Goal: Task Accomplishment & Management: Complete application form

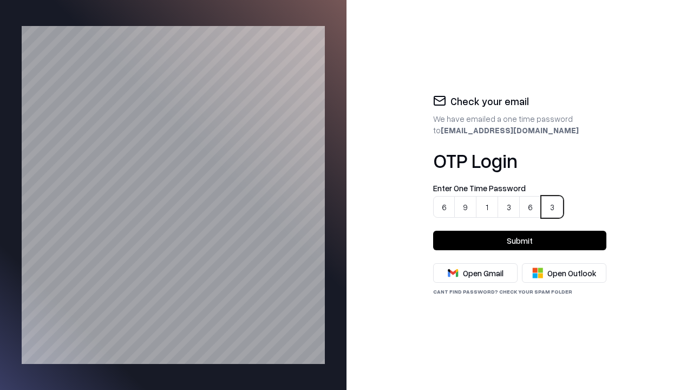
type input "******"
click at [520, 240] on button "Submit" at bounding box center [519, 240] width 173 height 19
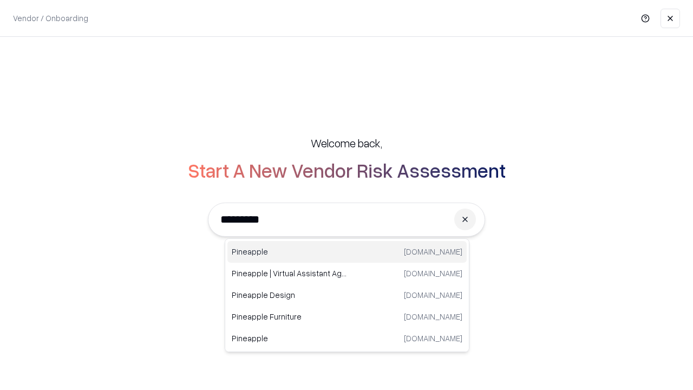
click at [347, 252] on div "Pineapple [DOMAIN_NAME]" at bounding box center [346, 252] width 239 height 22
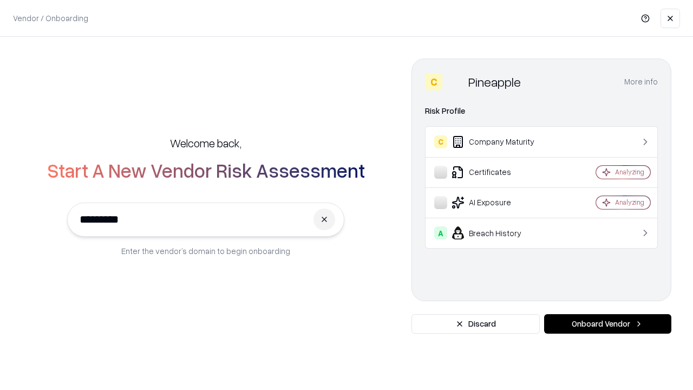
type input "*********"
click at [608, 324] on button "Onboard Vendor" at bounding box center [607, 323] width 127 height 19
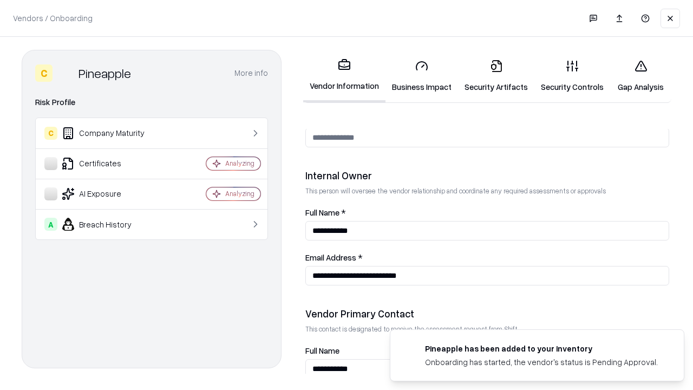
scroll to position [561, 0]
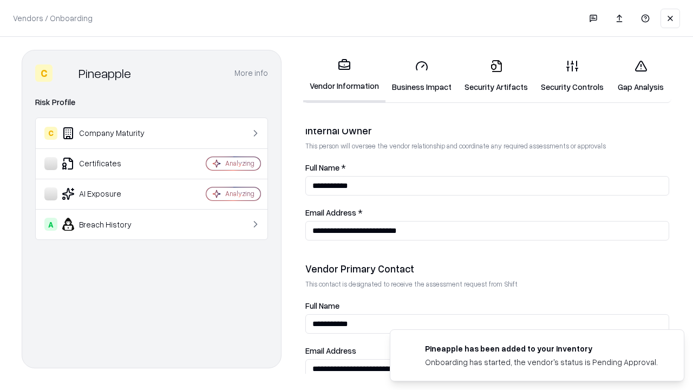
click at [490, 76] on link "Security Artifacts" at bounding box center [496, 76] width 76 height 50
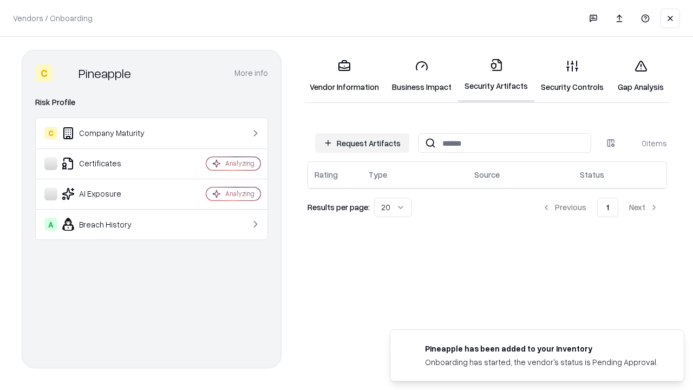
click at [364, 143] on button "Request Artifacts" at bounding box center [362, 142] width 94 height 19
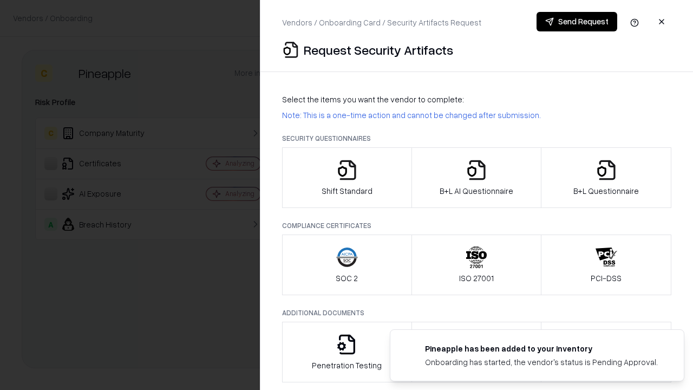
click at [606, 178] on icon "button" at bounding box center [607, 170] width 22 height 22
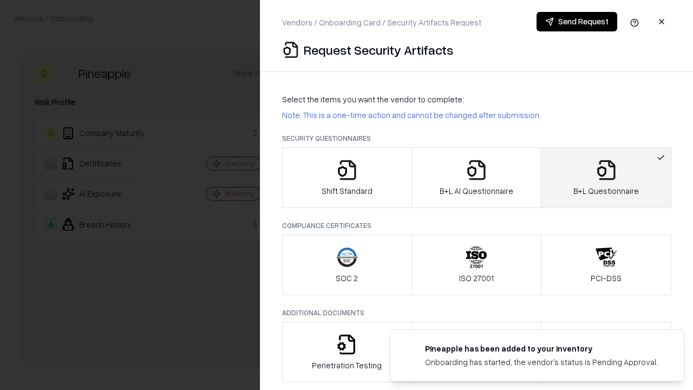
click at [476, 178] on icon "button" at bounding box center [477, 170] width 22 height 22
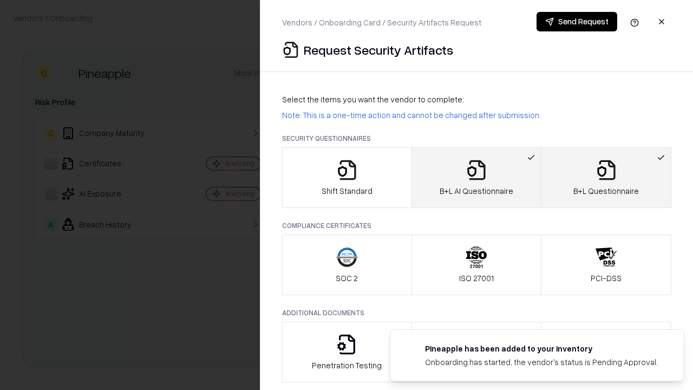
click at [577, 22] on button "Send Request" at bounding box center [577, 21] width 81 height 19
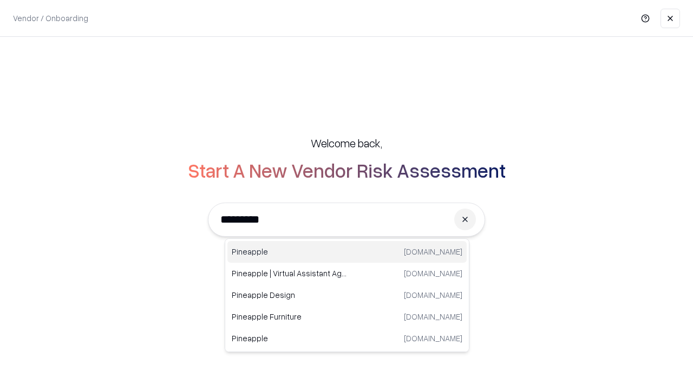
click at [347, 252] on div "Pineapple [DOMAIN_NAME]" at bounding box center [346, 252] width 239 height 22
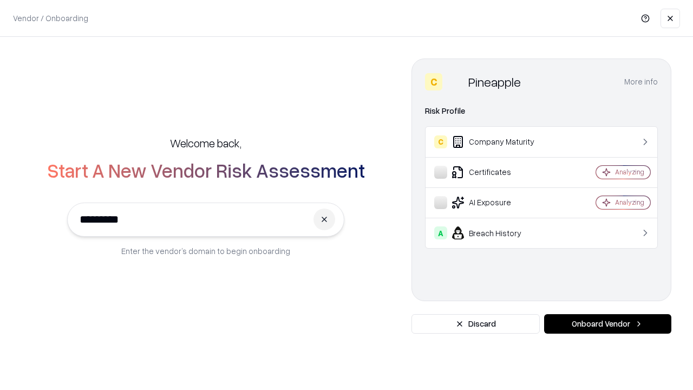
type input "*********"
click at [608, 324] on button "Onboard Vendor" at bounding box center [607, 323] width 127 height 19
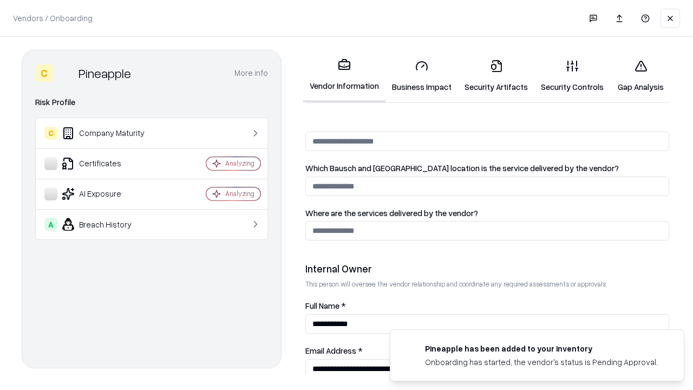
scroll to position [561, 0]
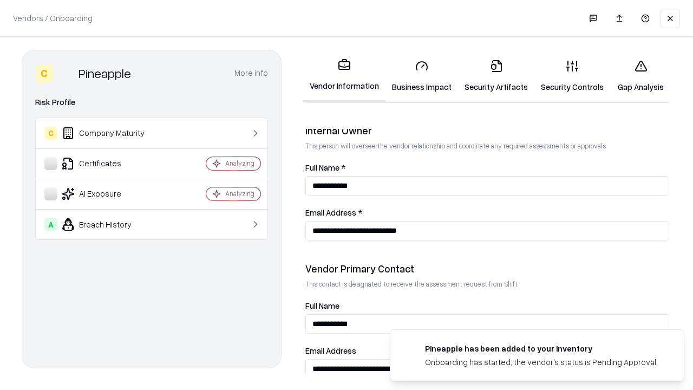
click at [636, 76] on link "Gap Analysis" at bounding box center [640, 76] width 61 height 50
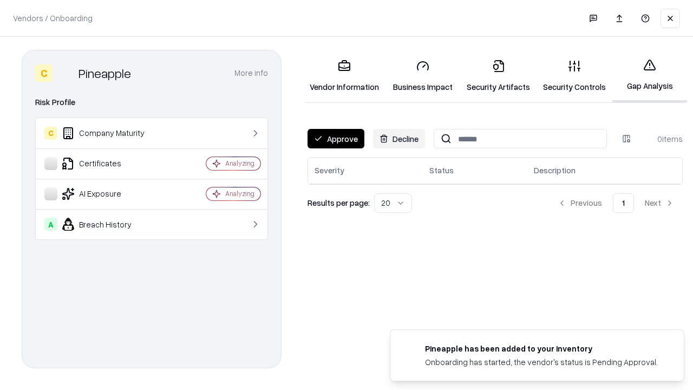
click at [335, 139] on button "Approve" at bounding box center [336, 138] width 57 height 19
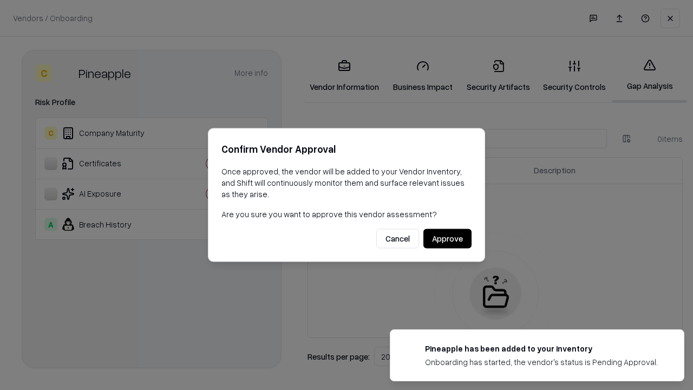
click at [448, 238] on button "Approve" at bounding box center [448, 238] width 48 height 19
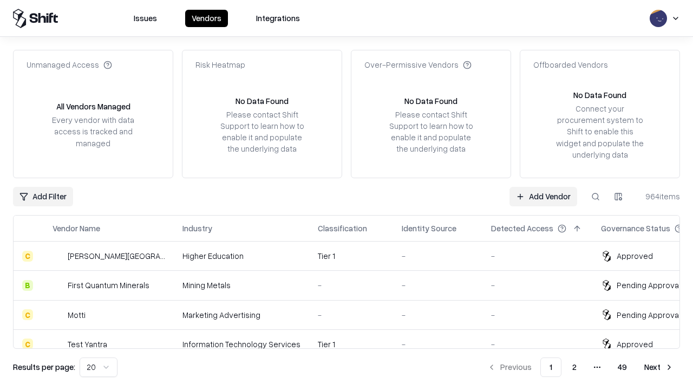
click at [544, 196] on link "Add Vendor" at bounding box center [544, 196] width 68 height 19
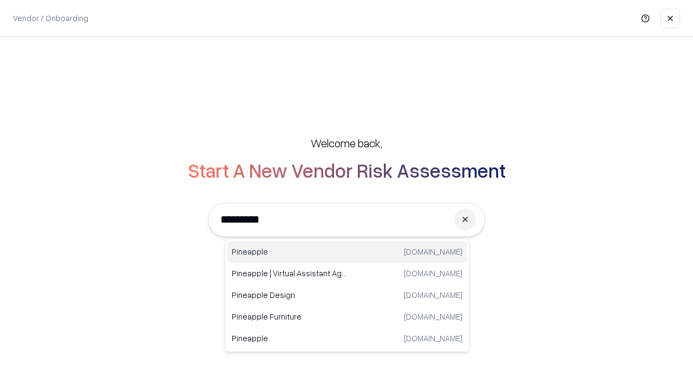
click at [347, 252] on div "Pineapple [DOMAIN_NAME]" at bounding box center [346, 252] width 239 height 22
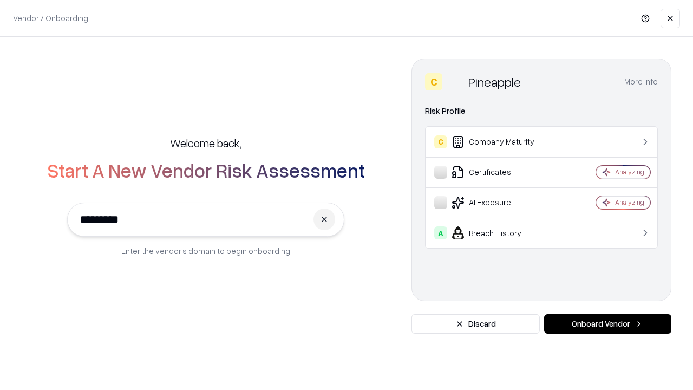
type input "*********"
click at [608, 324] on button "Onboard Vendor" at bounding box center [607, 323] width 127 height 19
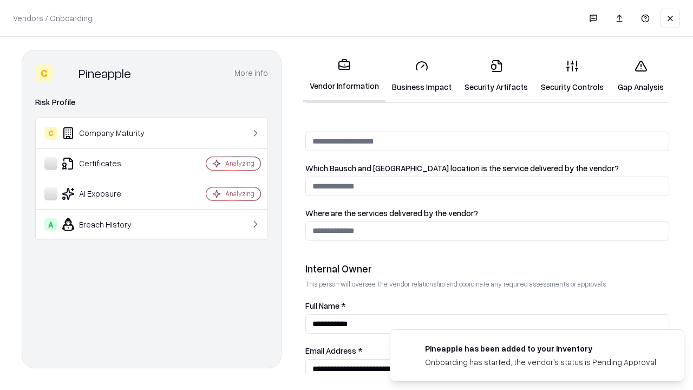
scroll to position [561, 0]
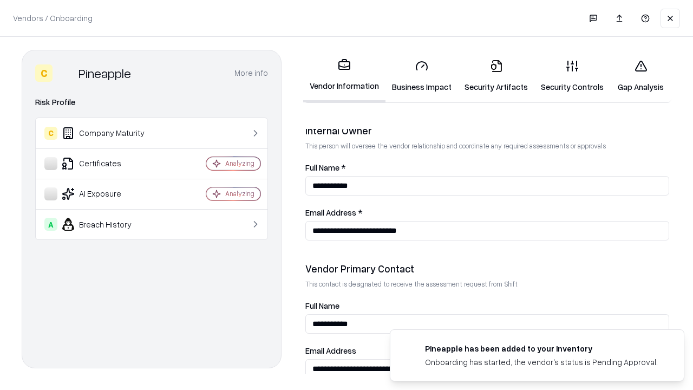
click at [490, 76] on link "Security Artifacts" at bounding box center [496, 76] width 76 height 50
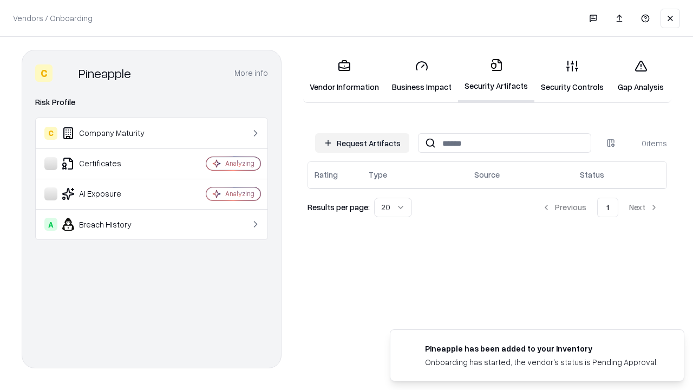
click at [364, 143] on button "Request Artifacts" at bounding box center [362, 142] width 94 height 19
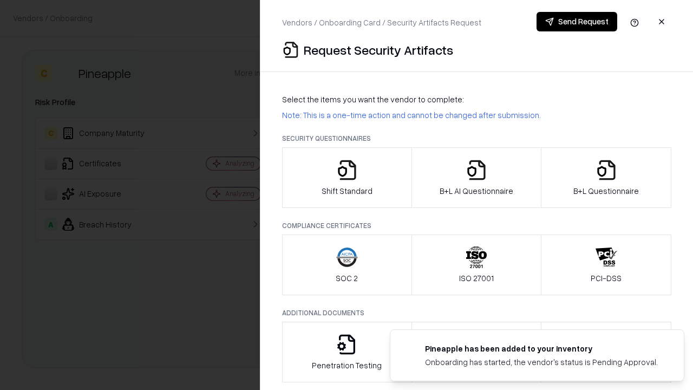
click at [606, 178] on icon "button" at bounding box center [607, 170] width 22 height 22
click at [476, 178] on icon "button" at bounding box center [477, 170] width 22 height 22
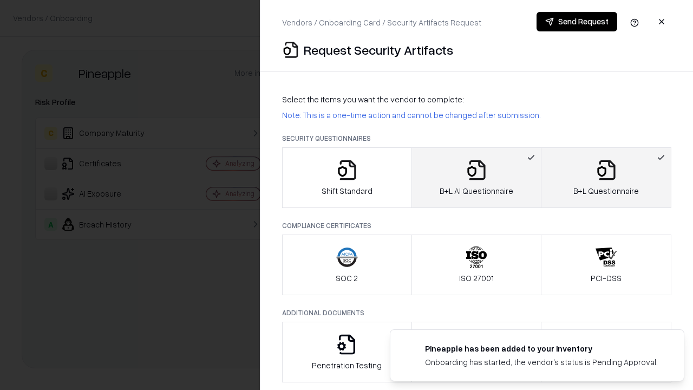
click at [577, 22] on button "Send Request" at bounding box center [577, 21] width 81 height 19
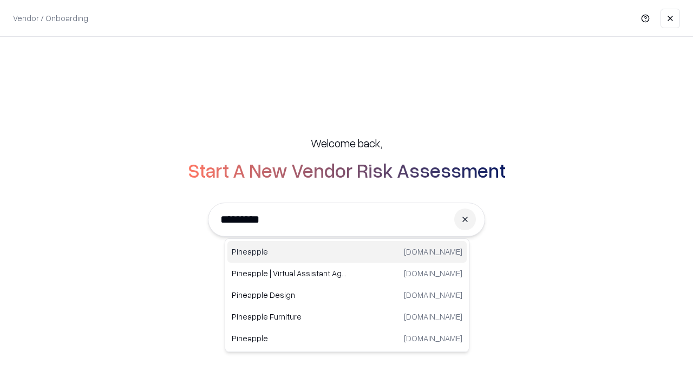
click at [347, 252] on div "Pineapple [DOMAIN_NAME]" at bounding box center [346, 252] width 239 height 22
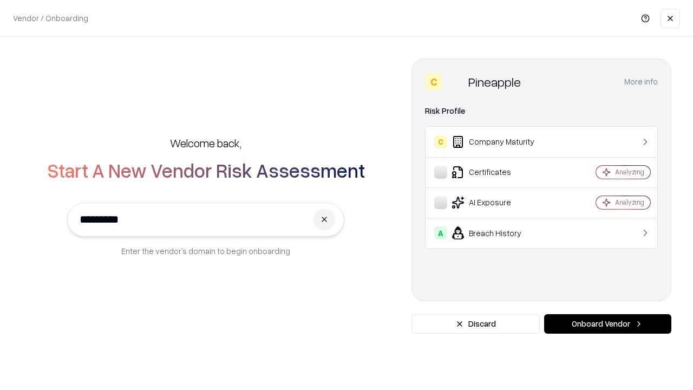
type input "*********"
click at [608, 324] on button "Onboard Vendor" at bounding box center [607, 323] width 127 height 19
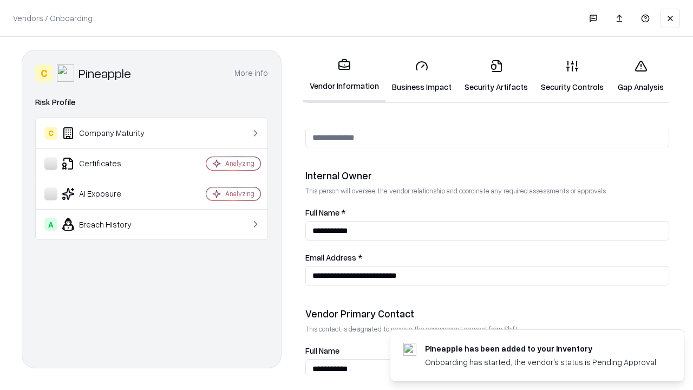
scroll to position [561, 0]
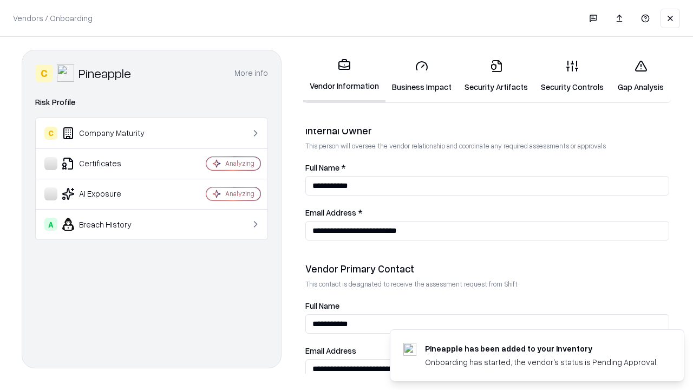
click at [636, 76] on link "Gap Analysis" at bounding box center [640, 76] width 61 height 50
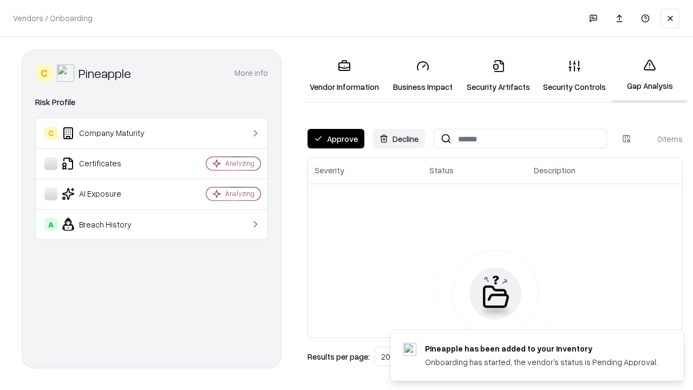
click at [335, 139] on button "Approve" at bounding box center [336, 138] width 57 height 19
